Goal: Find contact information: Find contact information

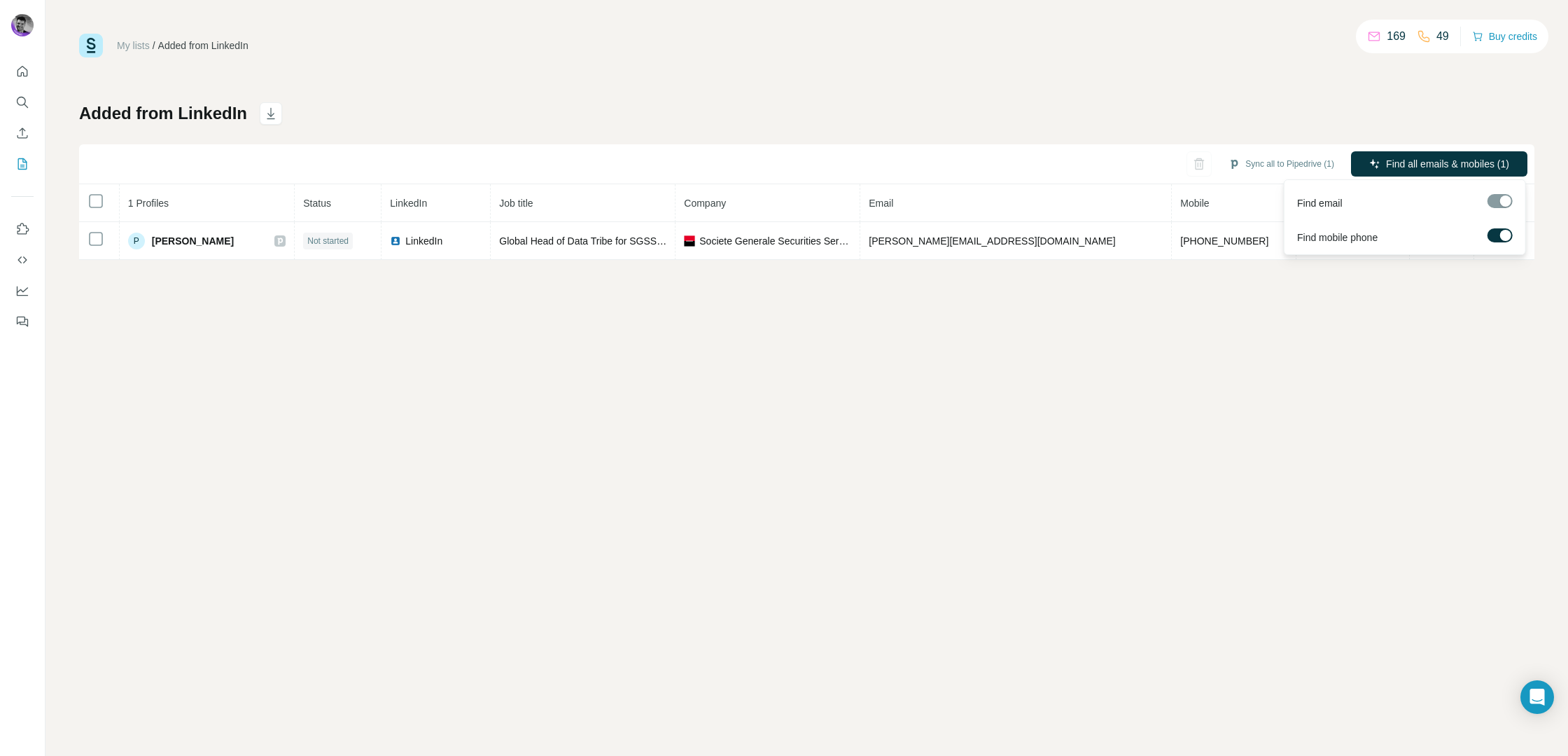
click at [1501, 198] on div at bounding box center [1500, 201] width 26 height 14
click at [1503, 208] on div at bounding box center [1500, 203] width 26 height 18
click at [1095, 329] on div "My lists / Added from LinkedIn 169 49 Buy credits Added from LinkedIn Sync all …" at bounding box center [807, 378] width 1523 height 756
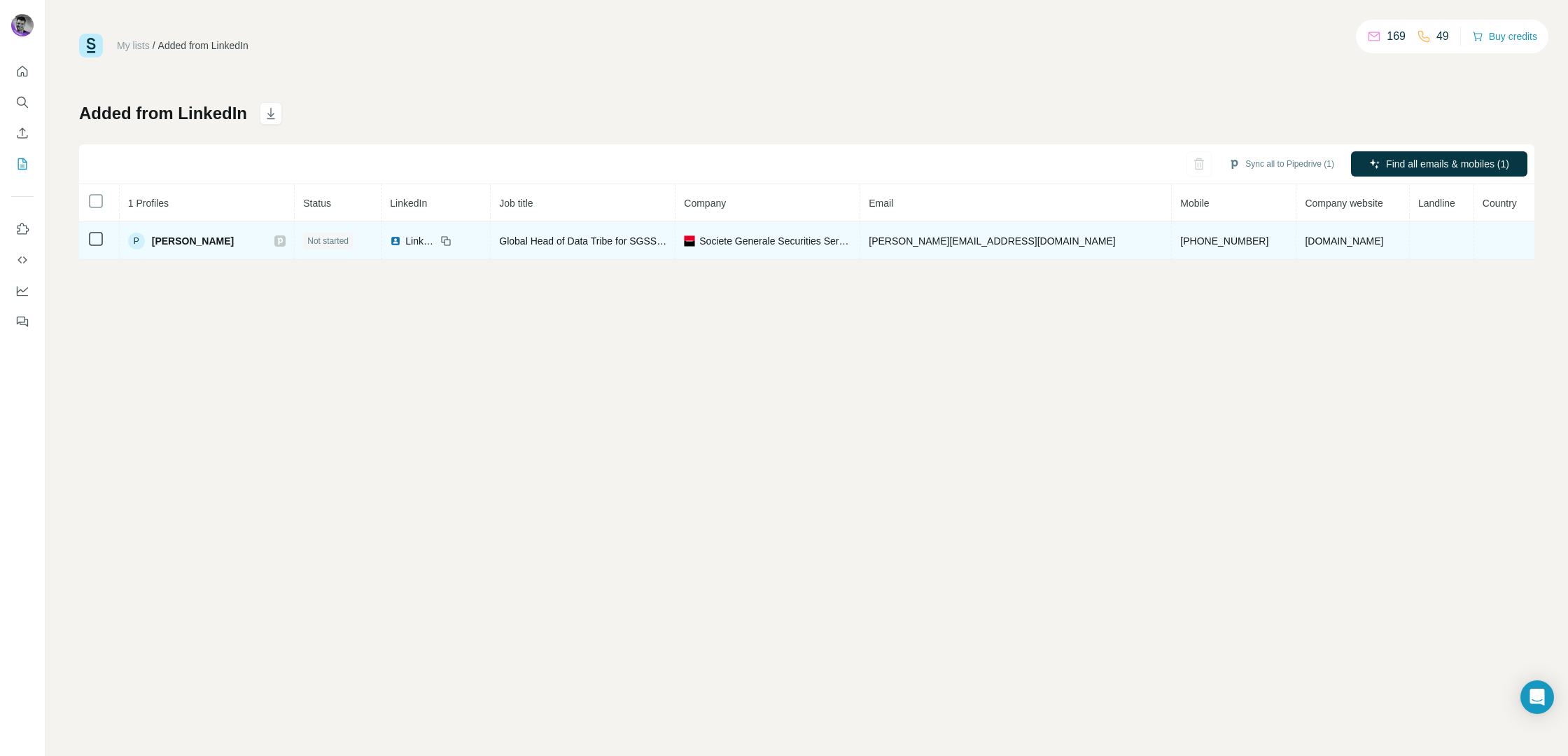
click at [1017, 246] on span "[PERSON_NAME][EMAIL_ADDRESS][DOMAIN_NAME]" at bounding box center [991, 240] width 246 height 11
click at [974, 240] on span "[PERSON_NAME][EMAIL_ADDRESS][DOMAIN_NAME]" at bounding box center [991, 240] width 246 height 11
click at [795, 246] on span "Societe Generale Securities Services - SGSS" at bounding box center [775, 241] width 152 height 14
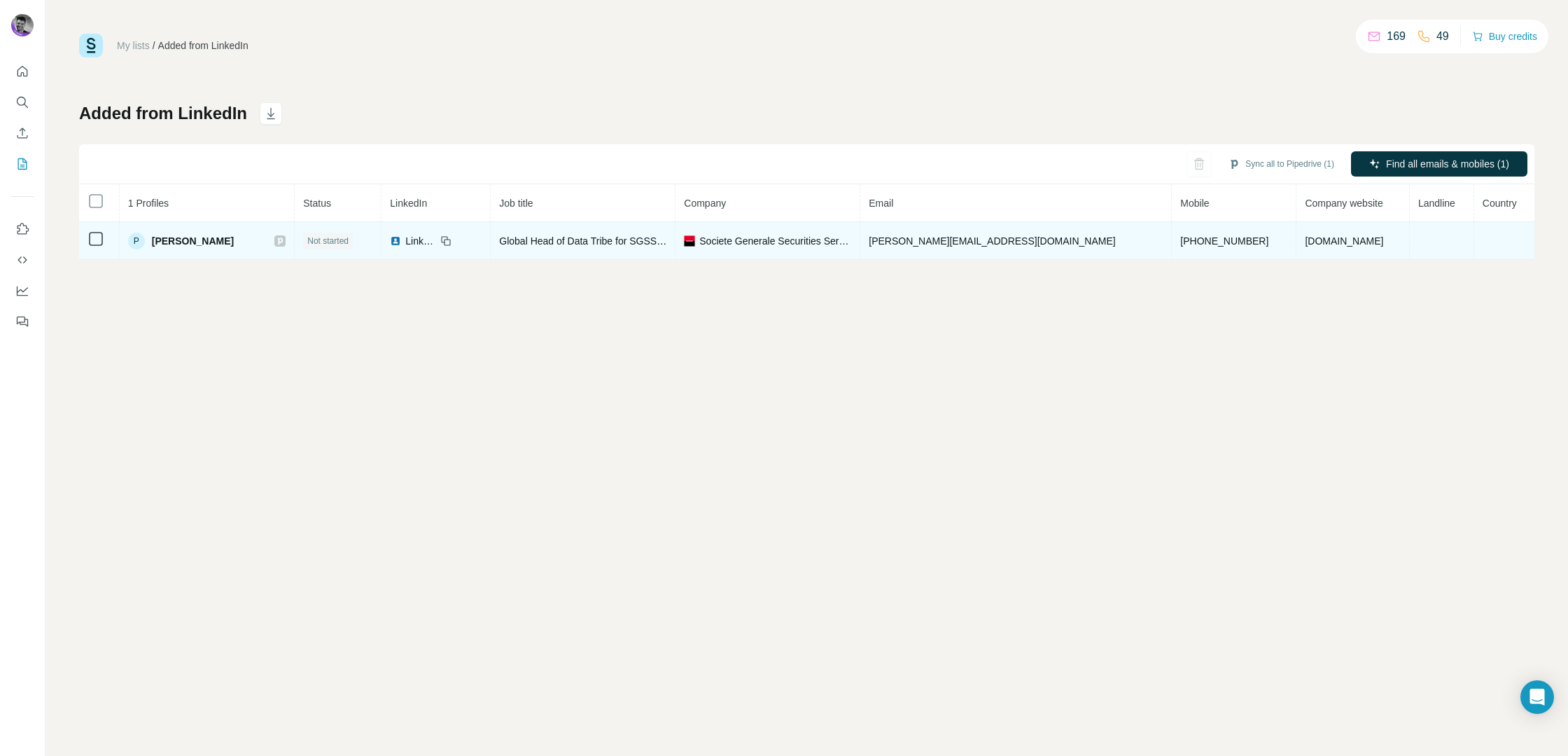
click at [918, 240] on span "[PERSON_NAME][EMAIL_ADDRESS][DOMAIN_NAME]" at bounding box center [991, 240] width 246 height 11
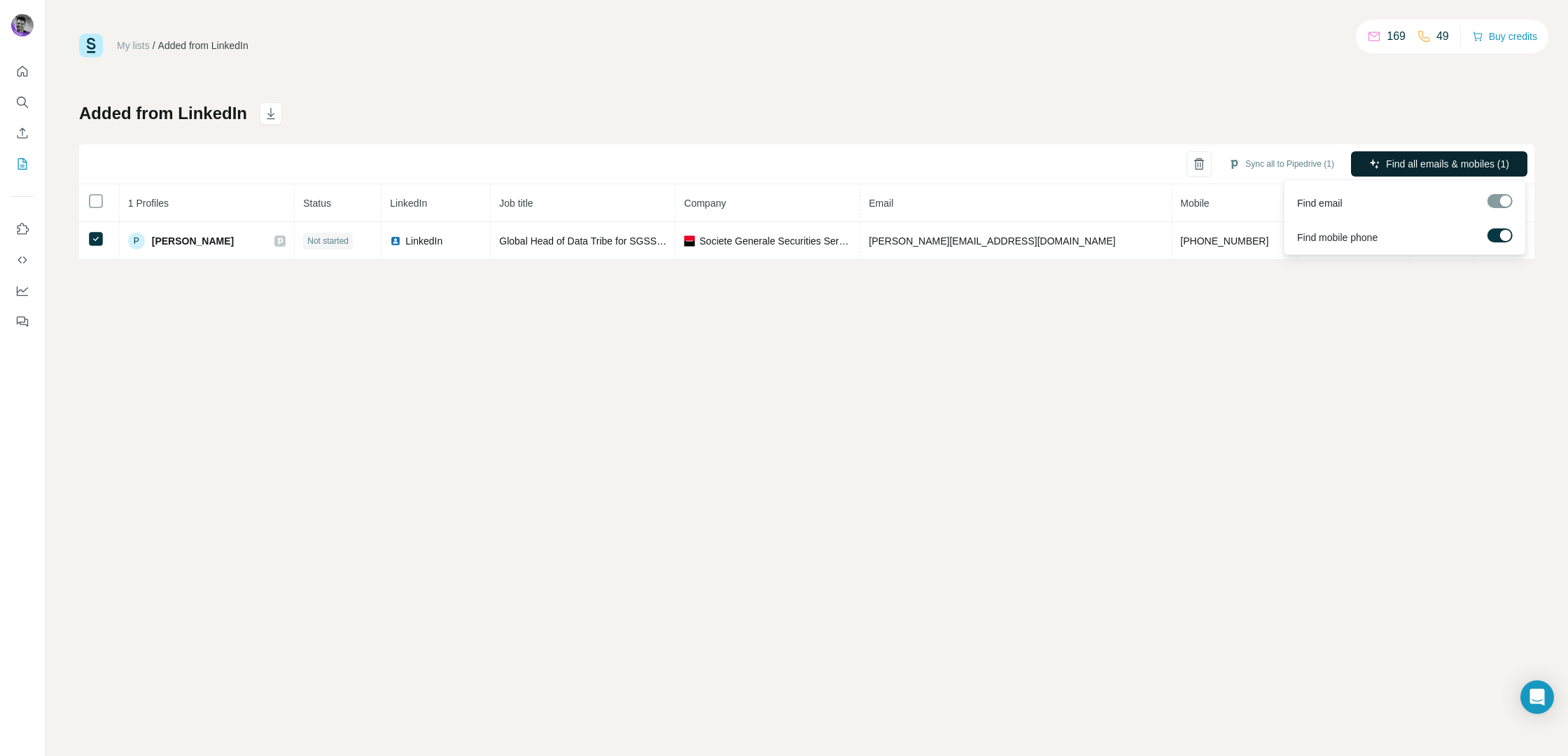
click at [1365, 168] on button "Find all emails & mobiles (1)" at bounding box center [1439, 163] width 177 height 26
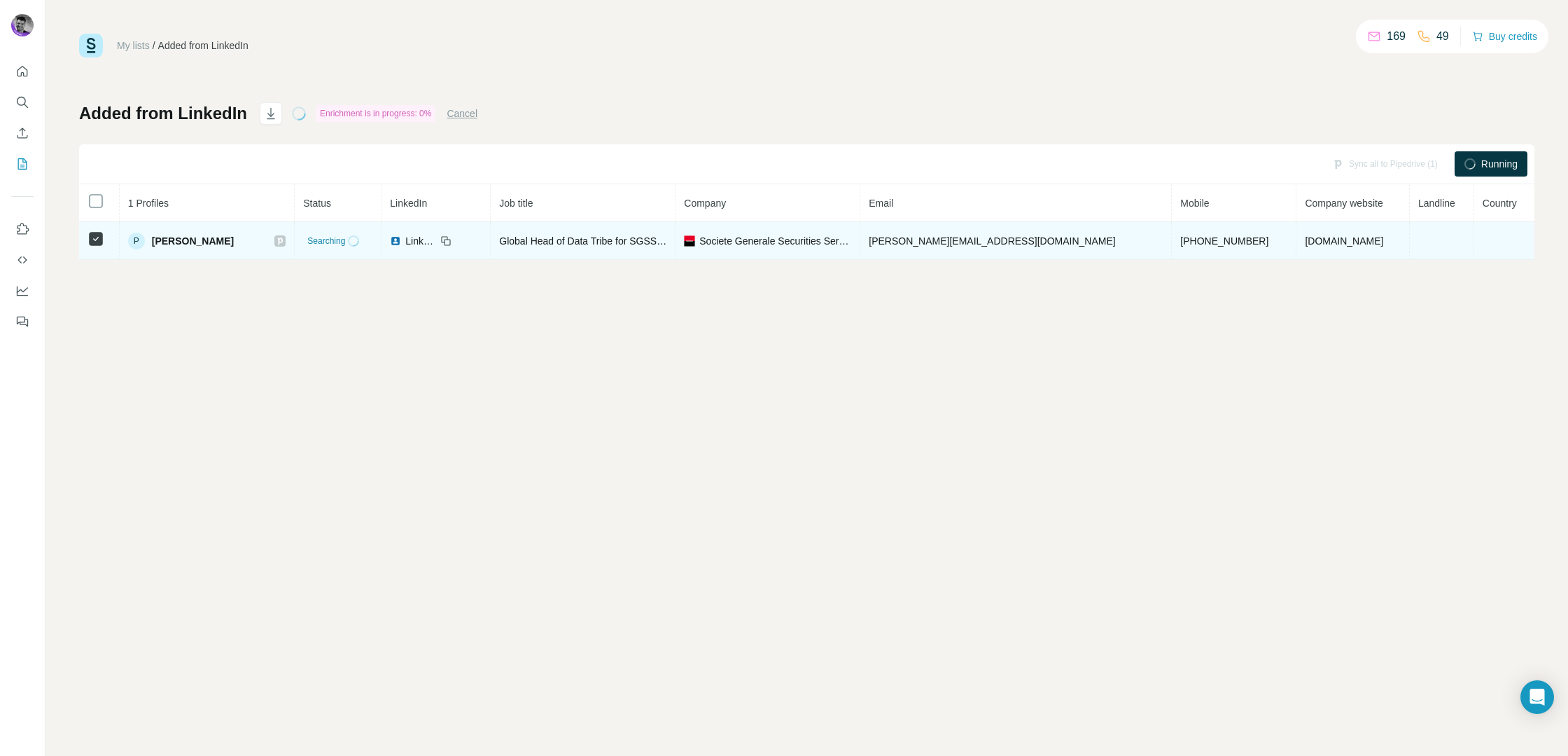
click at [1034, 238] on span "[PERSON_NAME][EMAIL_ADDRESS][DOMAIN_NAME]" at bounding box center [991, 240] width 246 height 11
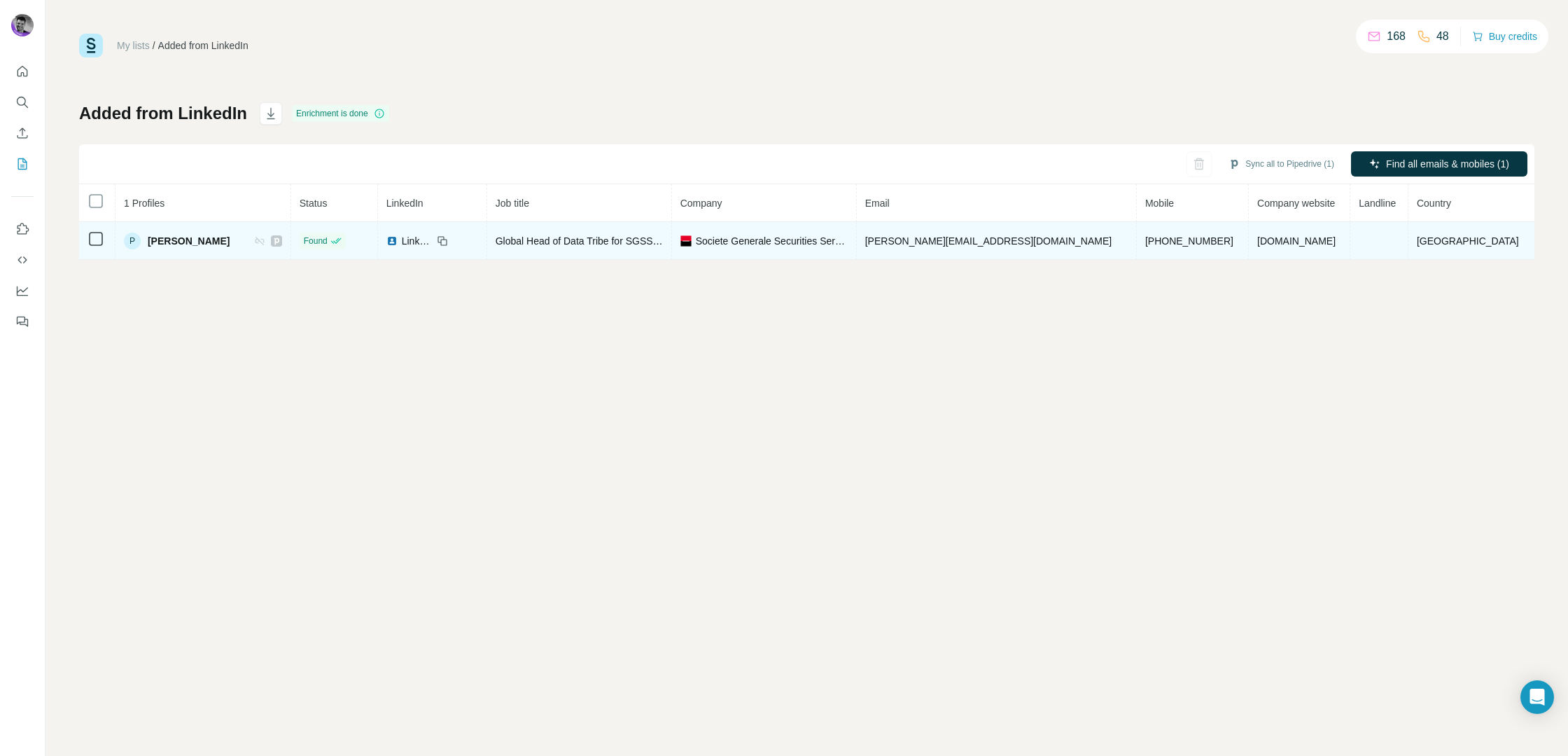
click at [163, 246] on span "[PERSON_NAME]" at bounding box center [188, 241] width 82 height 14
click at [915, 244] on span "[PERSON_NAME][EMAIL_ADDRESS][DOMAIN_NAME]" at bounding box center [988, 240] width 246 height 11
click at [977, 227] on td "[PERSON_NAME][EMAIL_ADDRESS][DOMAIN_NAME]" at bounding box center [997, 240] width 280 height 38
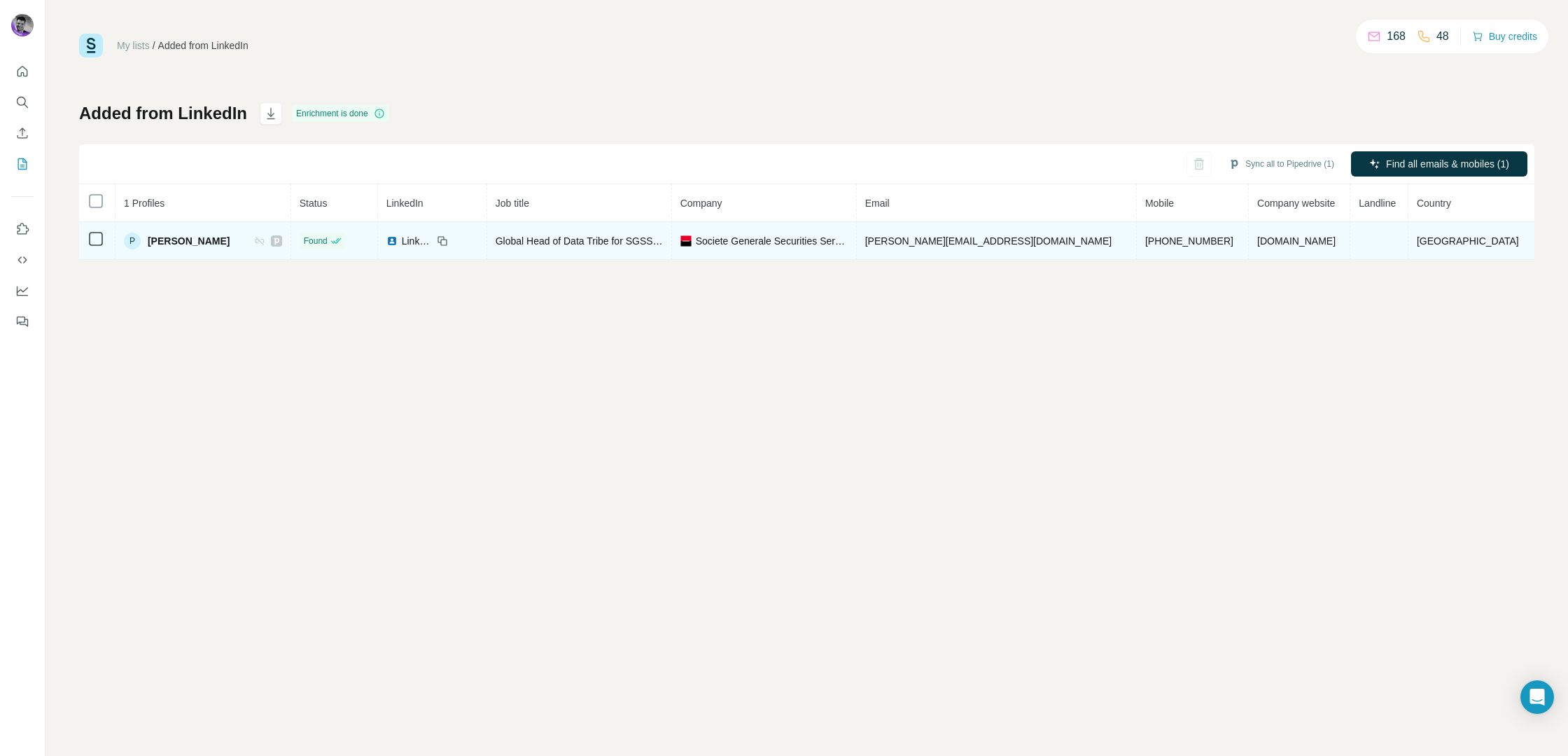
click at [1025, 243] on span "[PERSON_NAME][EMAIL_ADDRESS][DOMAIN_NAME]" at bounding box center [988, 240] width 246 height 11
click at [1007, 243] on span "[PERSON_NAME][EMAIL_ADDRESS][DOMAIN_NAME]" at bounding box center [988, 240] width 246 height 11
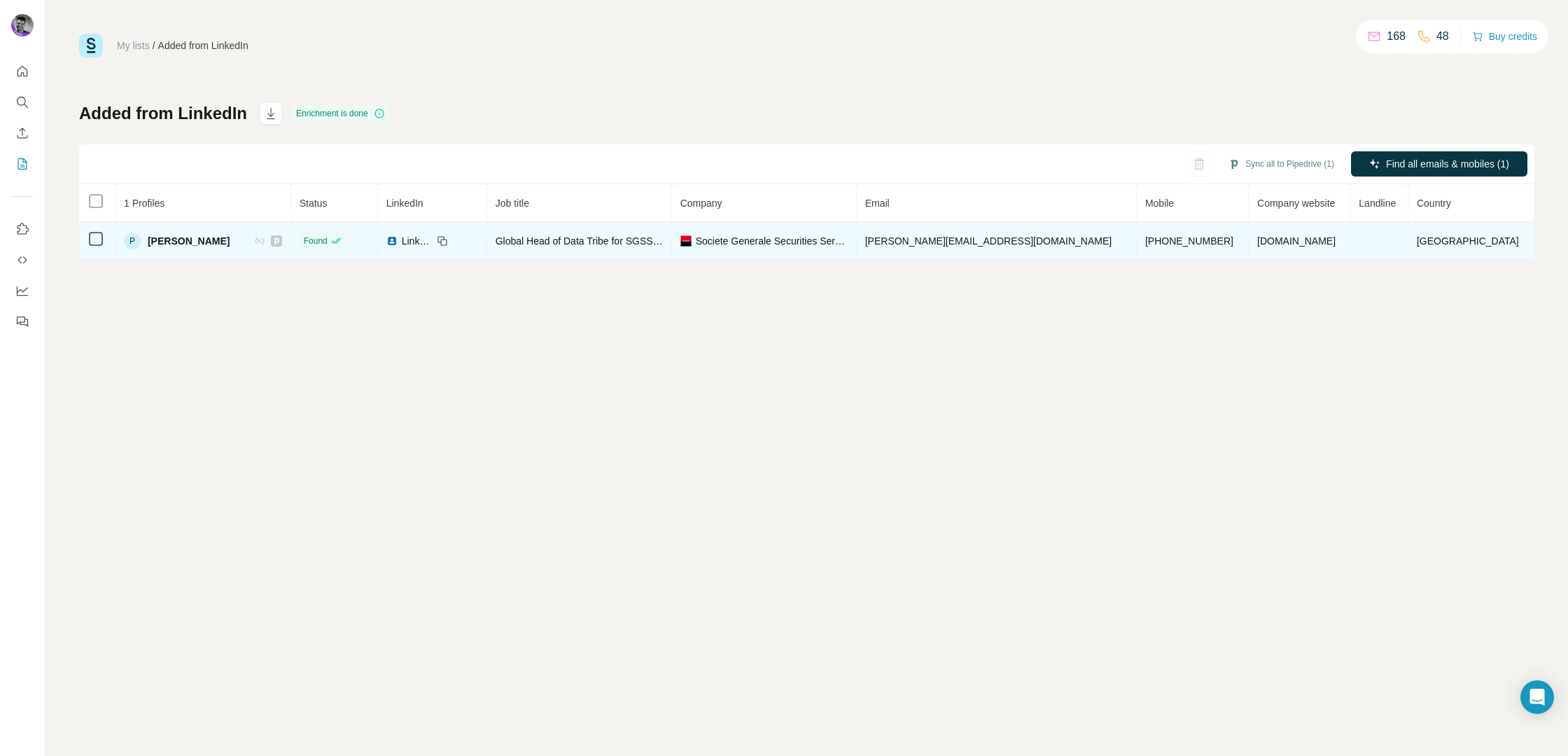
click at [1077, 243] on td "[PERSON_NAME][EMAIL_ADDRESS][DOMAIN_NAME]" at bounding box center [997, 240] width 280 height 38
